Goal: Find specific page/section

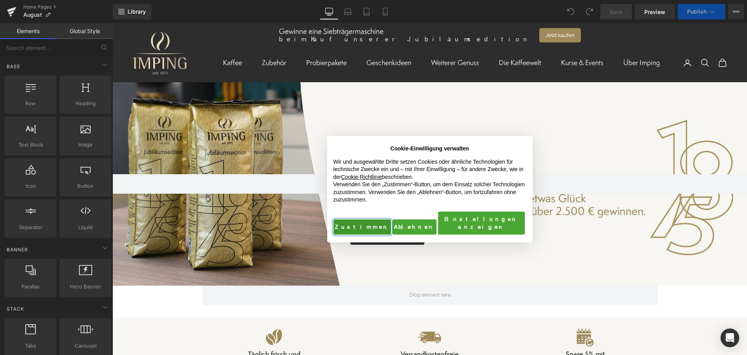
click at [359, 225] on button "Zustimmen" at bounding box center [363, 227] width 58 height 16
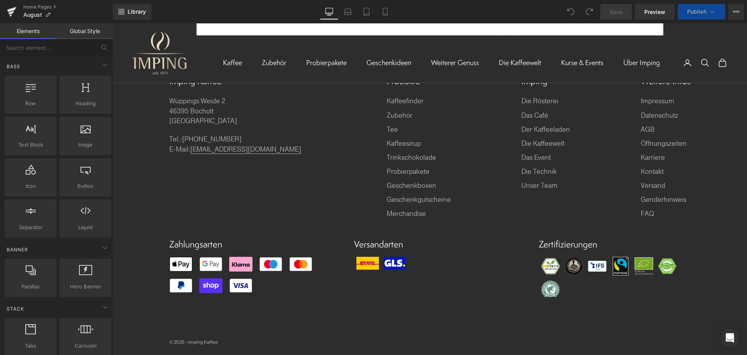
scroll to position [4542, 0]
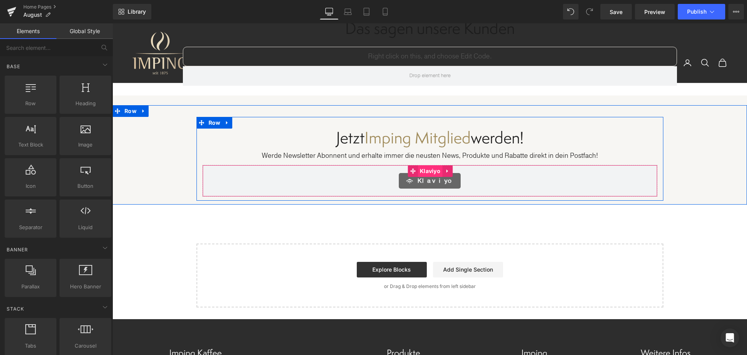
click at [430, 165] on span "Klaviyo" at bounding box center [430, 171] width 25 height 12
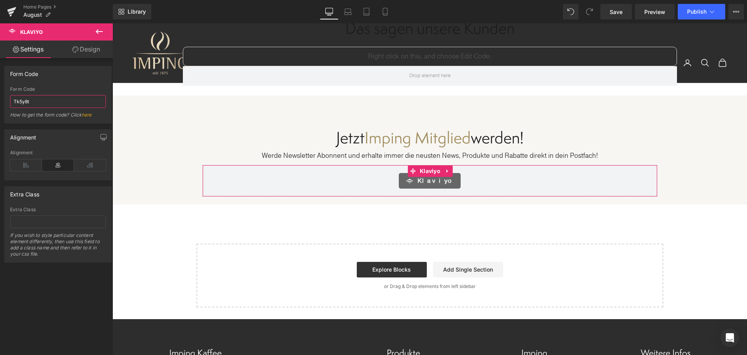
click at [56, 101] on input "Tk5y8t" at bounding box center [58, 101] width 96 height 13
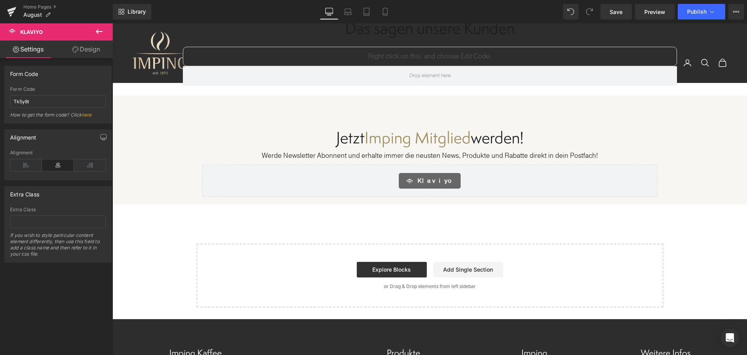
click at [54, 83] on div "Form Code Tk5y8t Form Code Tk5y8t How to get the form code? Click here" at bounding box center [57, 95] width 107 height 58
click at [97, 28] on icon at bounding box center [99, 31] width 9 height 9
